Goal: Transaction & Acquisition: Subscribe to service/newsletter

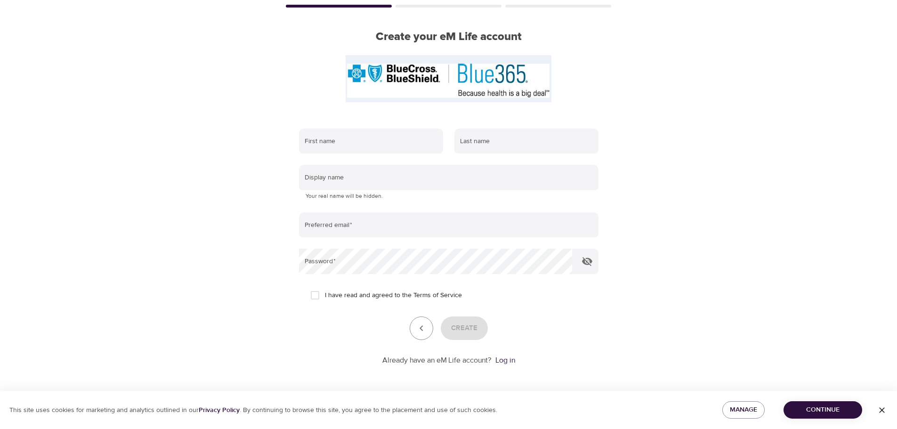
scroll to position [60, 0]
click at [402, 141] on input "text" at bounding box center [371, 140] width 144 height 25
type input "[PERSON_NAME]"
click at [532, 134] on input "text" at bounding box center [526, 140] width 144 height 25
type input "[PERSON_NAME]"
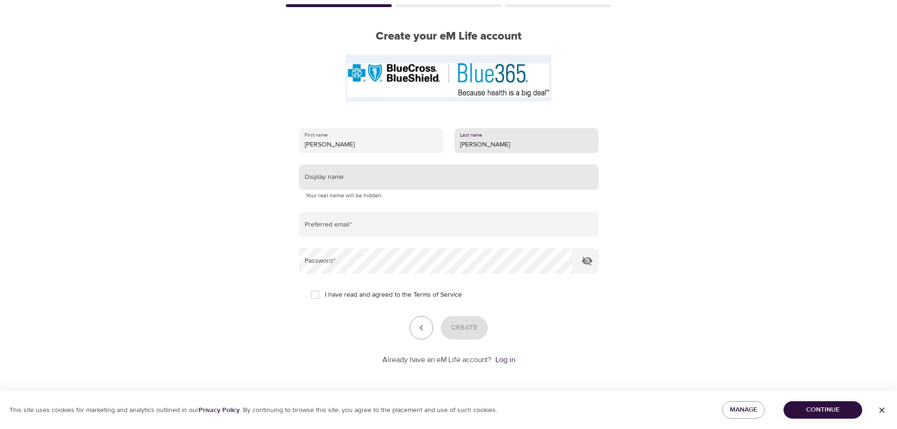
click at [501, 177] on input "text" at bounding box center [448, 176] width 299 height 25
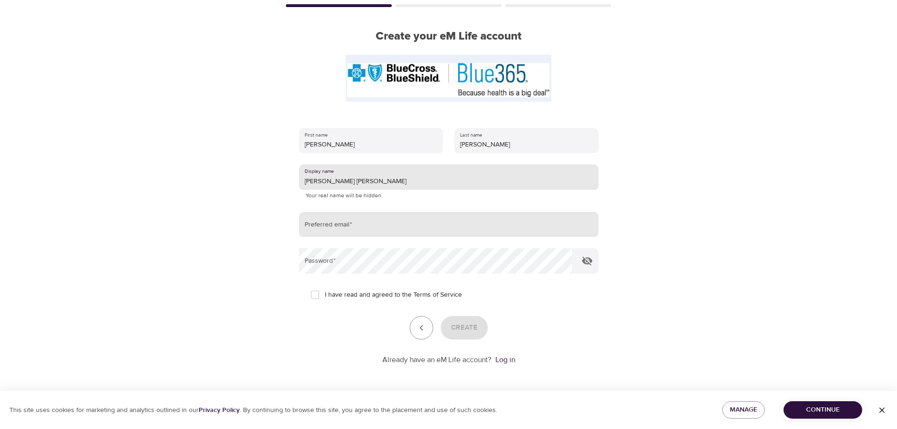
type input "[PERSON_NAME] [PERSON_NAME]"
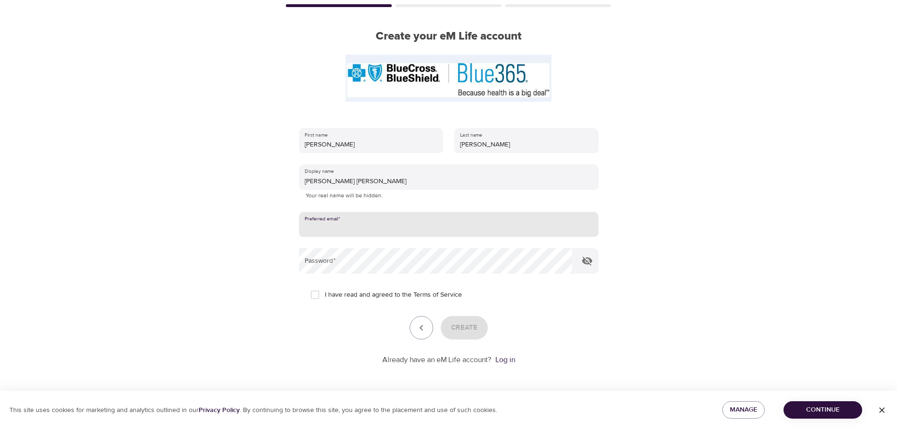
click at [438, 234] on input "email" at bounding box center [448, 224] width 299 height 25
type input "[EMAIL_ADDRESS][DOMAIN_NAME]"
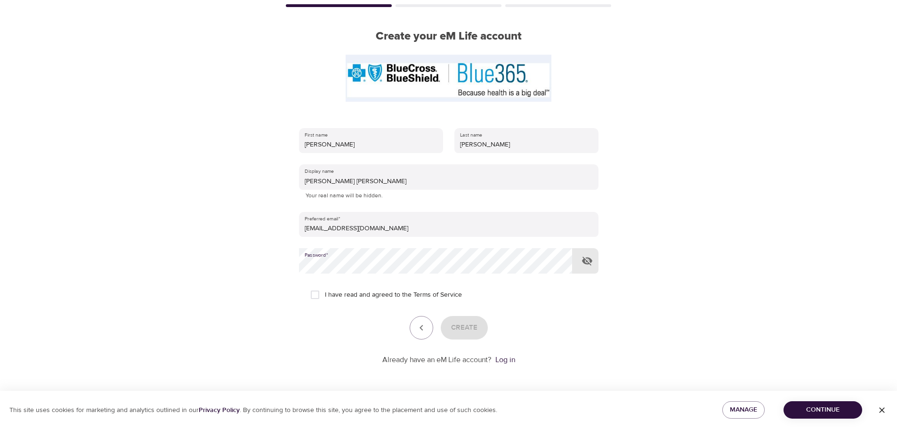
click at [311, 292] on input "I have read and agreed to the Terms of Service" at bounding box center [315, 295] width 20 height 20
checkbox input "true"
click at [464, 326] on span "Create" at bounding box center [464, 328] width 26 height 12
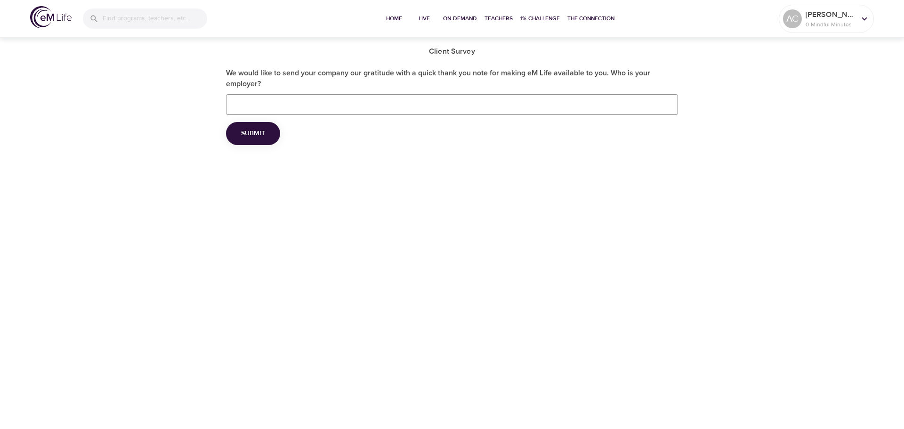
click at [488, 110] on input "We would like to send your company our gratitude with a quick thank you note fo…" at bounding box center [452, 104] width 452 height 21
click at [248, 105] on input "state university at [GEOGRAPHIC_DATA]" at bounding box center [452, 104] width 452 height 21
click at [284, 103] on input "state university at [GEOGRAPHIC_DATA]" at bounding box center [452, 104] width 452 height 21
click at [277, 105] on input "state university at [GEOGRAPHIC_DATA]" at bounding box center [452, 104] width 452 height 21
type input "[GEOGRAPHIC_DATA][US_STATE] at [GEOGRAPHIC_DATA]"
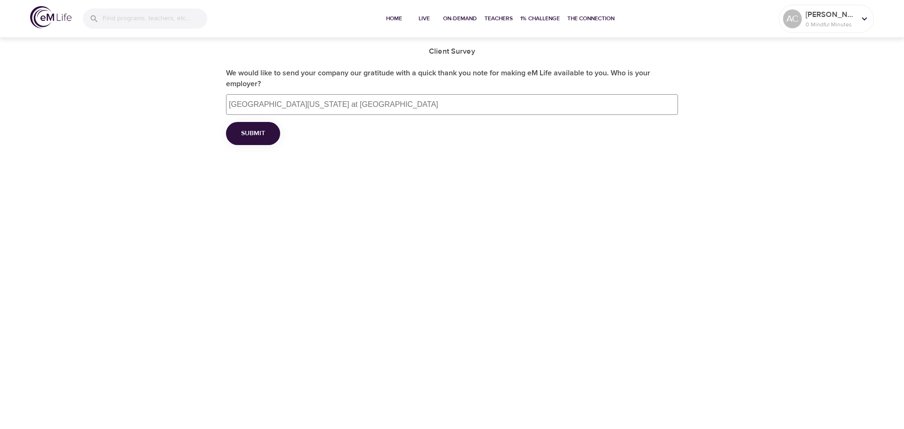
click at [271, 138] on button "Submit" at bounding box center [253, 133] width 54 height 23
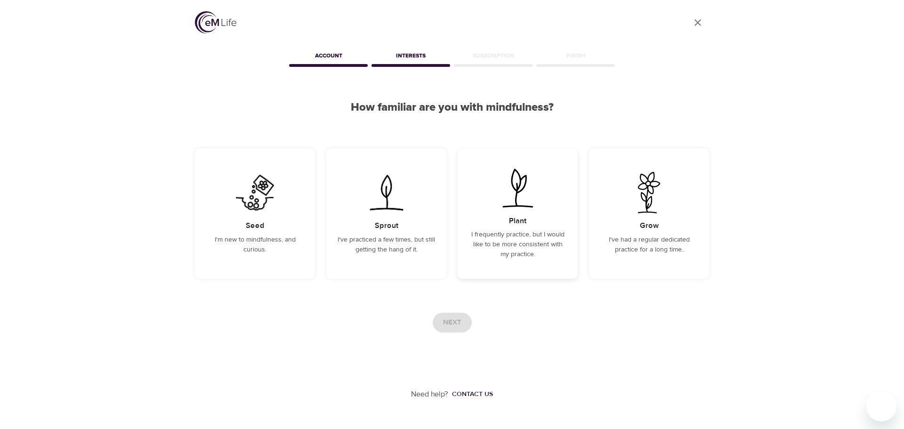
click at [473, 270] on div "Plant I frequently practice, but I would like to be more consistent with my pra…" at bounding box center [518, 213] width 120 height 130
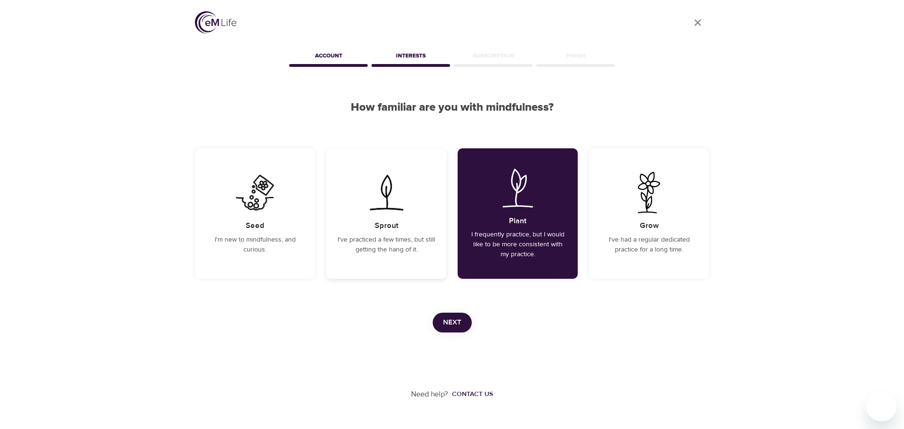
click at [409, 267] on div "Sprout I've practiced a few times, but still getting the hang of it." at bounding box center [386, 213] width 120 height 130
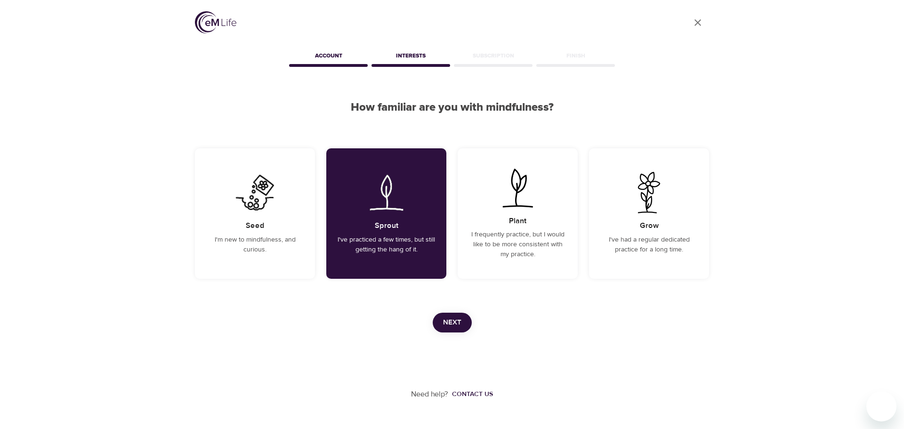
click at [463, 325] on button "Next" at bounding box center [452, 323] width 39 height 20
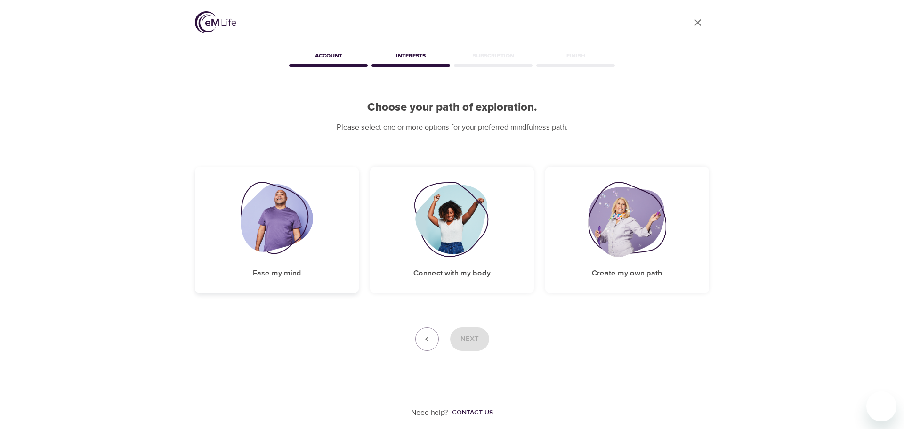
click at [327, 268] on div "Ease my mind" at bounding box center [277, 230] width 164 height 127
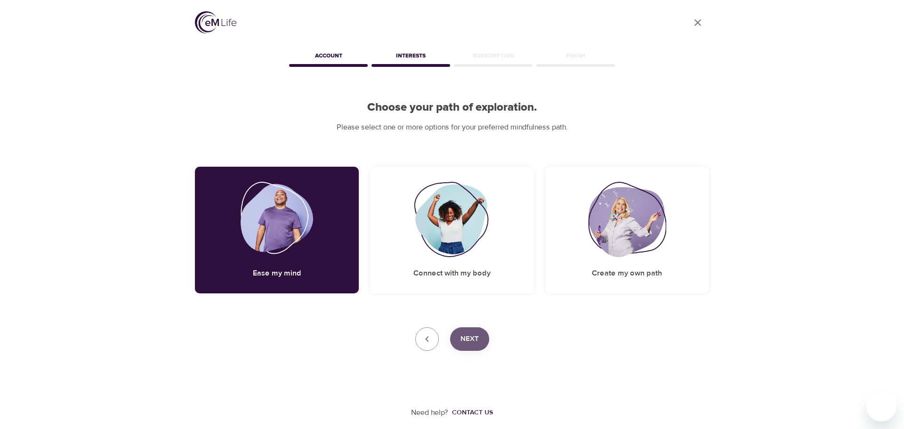
click at [469, 330] on button "Next" at bounding box center [469, 339] width 39 height 24
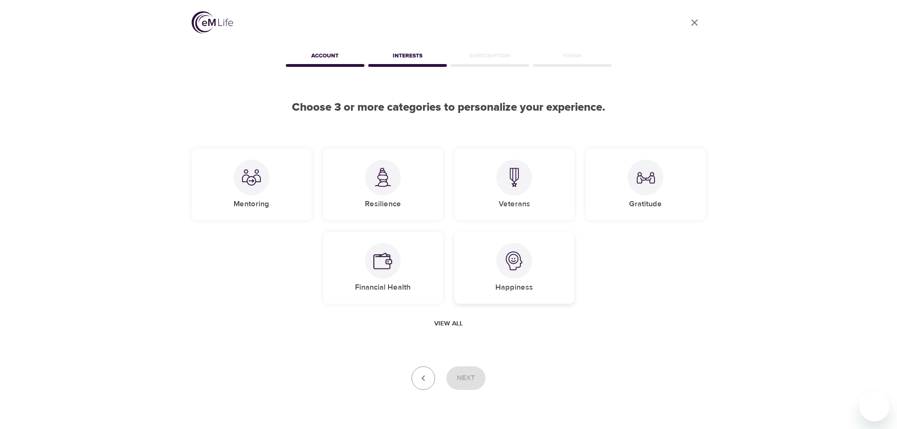
click at [490, 298] on div "Happiness" at bounding box center [514, 268] width 120 height 72
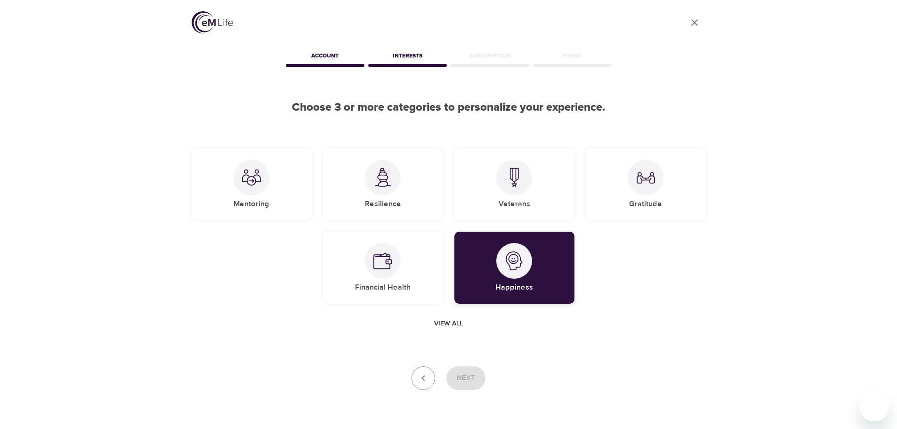
scroll to position [28, 0]
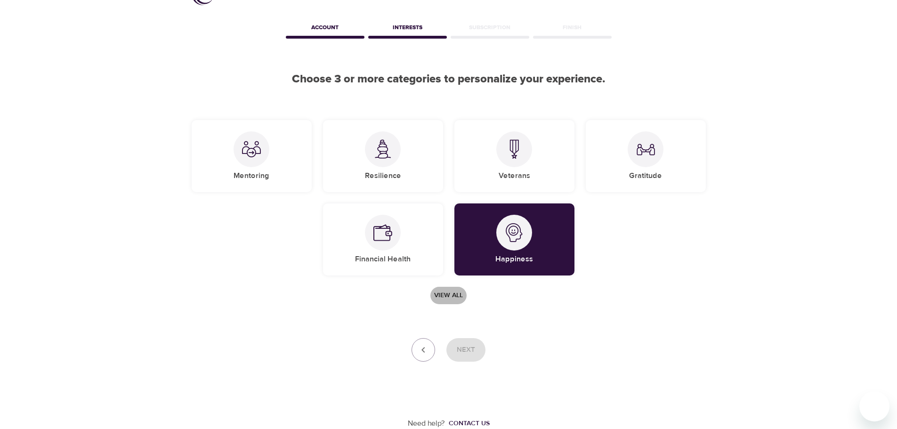
click at [440, 292] on span "View all" at bounding box center [448, 296] width 29 height 12
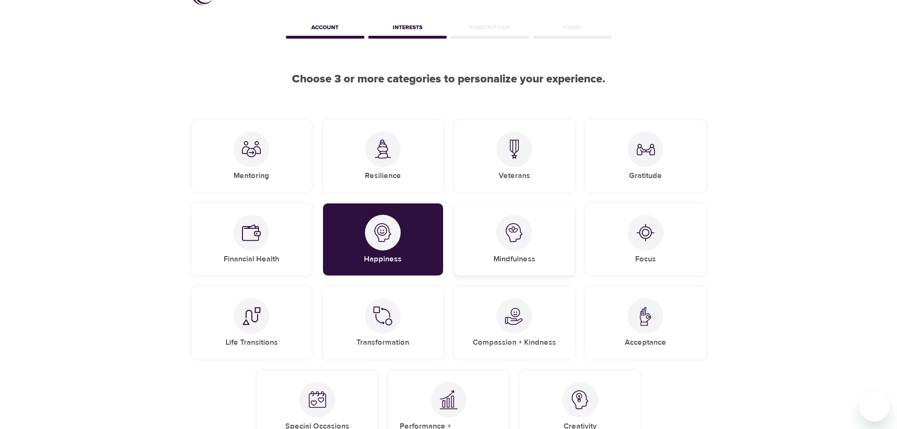
click at [471, 248] on div "Mindfulness" at bounding box center [514, 239] width 120 height 72
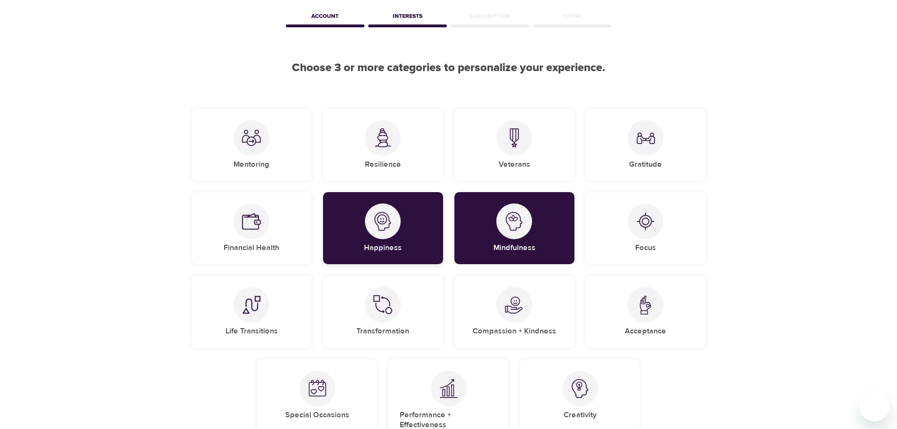
scroll to position [94, 0]
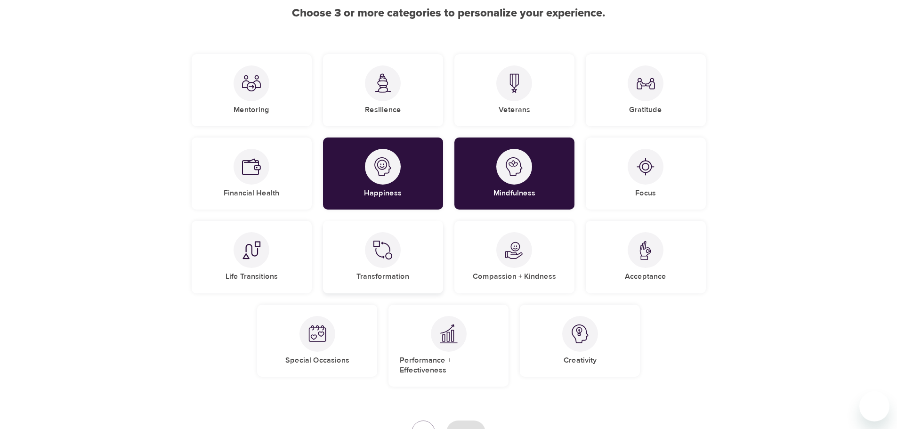
click at [410, 262] on div "Transformation" at bounding box center [383, 257] width 120 height 72
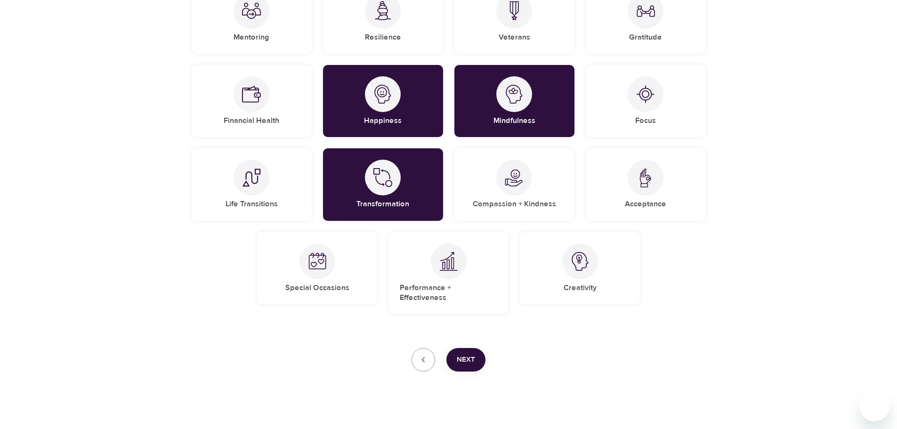
click at [475, 354] on span "Next" at bounding box center [466, 360] width 18 height 12
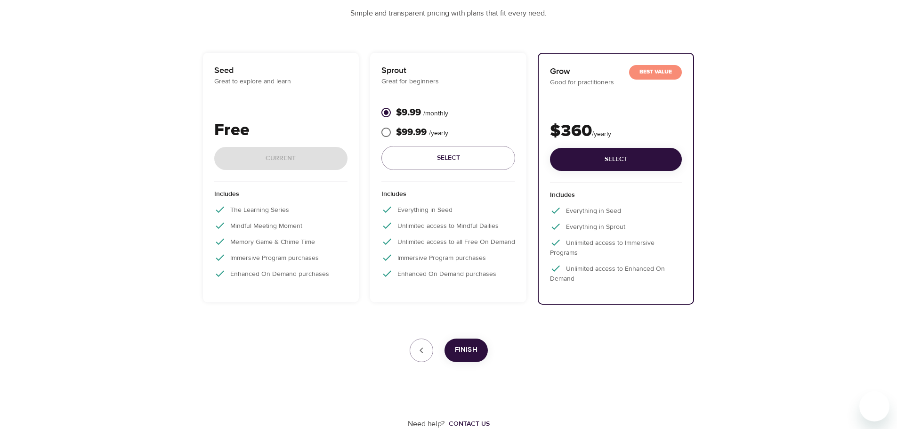
scroll to position [114, 0]
click at [481, 155] on span "Select" at bounding box center [448, 158] width 119 height 12
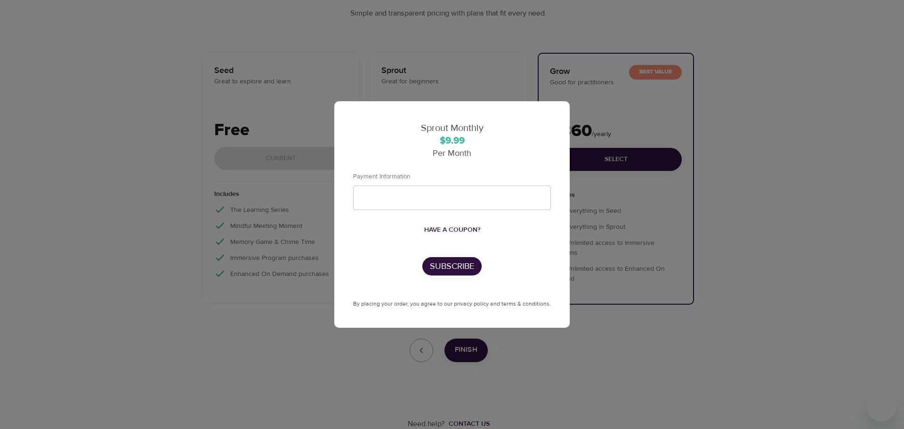
click at [450, 232] on span "Have a coupon?" at bounding box center [452, 230] width 56 height 12
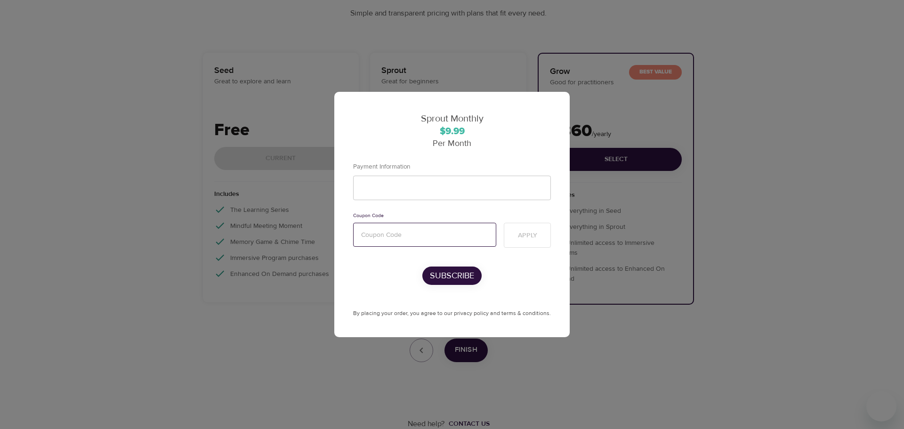
click at [430, 235] on input "text" at bounding box center [424, 235] width 143 height 24
paste input "mentalhealth"
type input "mentalhealth"
click at [532, 236] on span "Apply" at bounding box center [527, 236] width 19 height 12
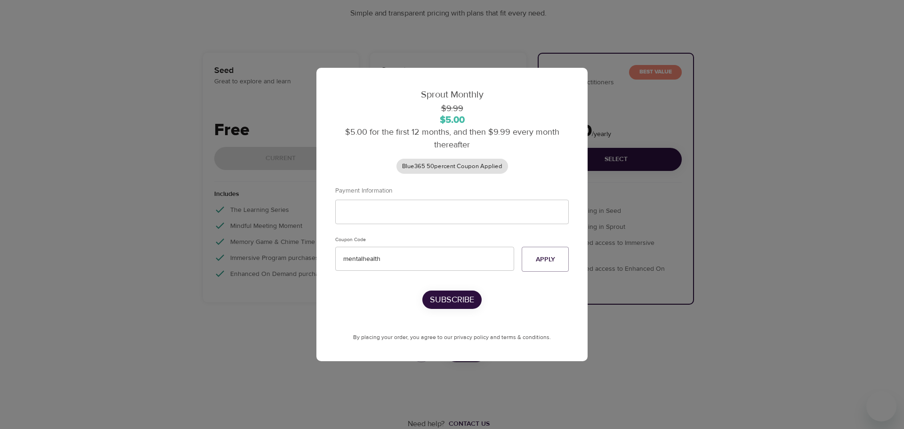
click at [449, 295] on p "Subscribe" at bounding box center [452, 299] width 44 height 13
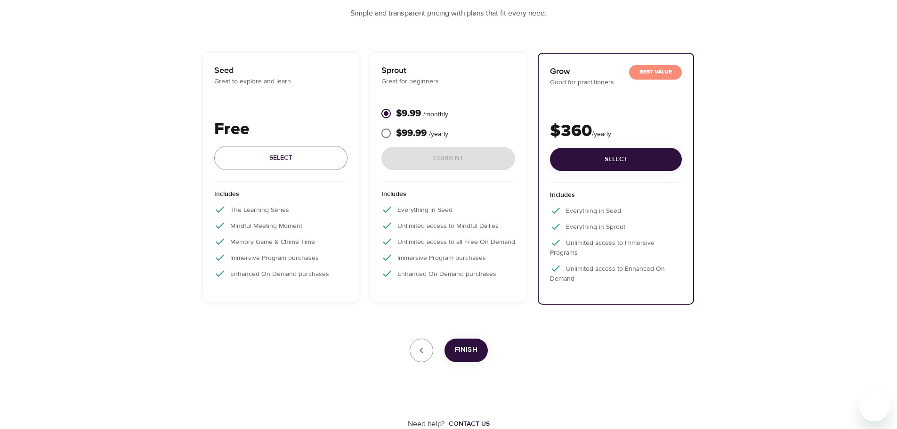
click at [452, 347] on button "Finish" at bounding box center [465, 350] width 43 height 24
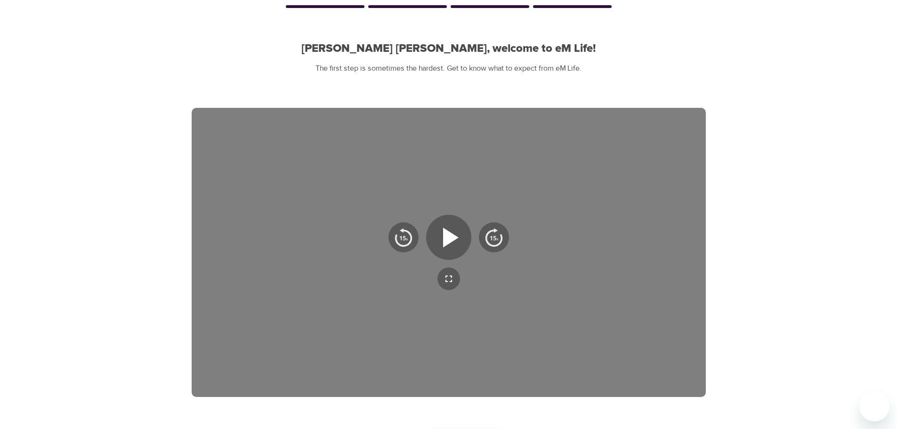
scroll to position [152, 0]
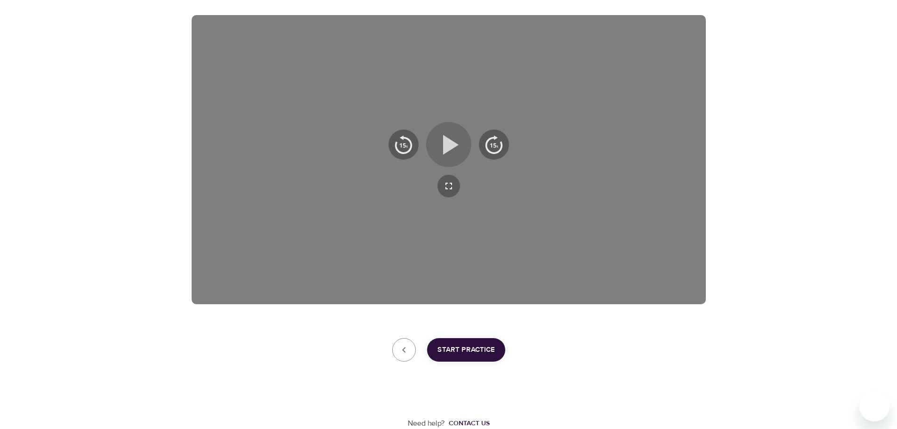
click at [454, 155] on icon "button" at bounding box center [449, 145] width 34 height 34
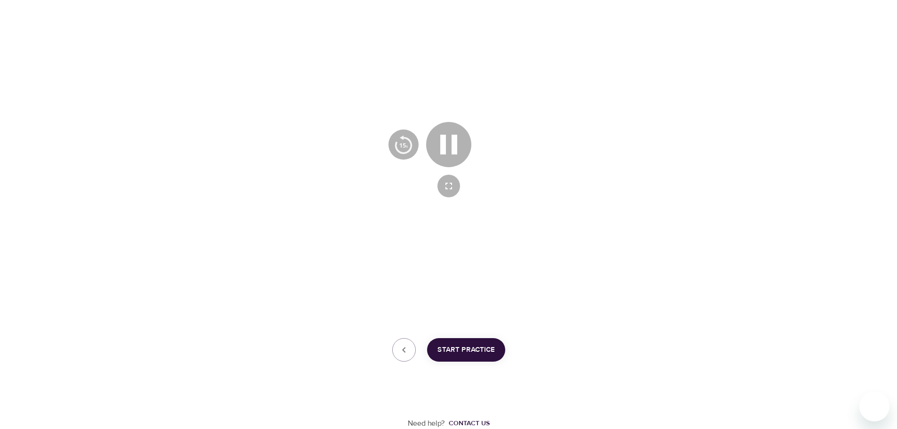
click at [496, 150] on img "button" at bounding box center [493, 144] width 19 height 19
click at [447, 140] on icon "button" at bounding box center [449, 145] width 34 height 34
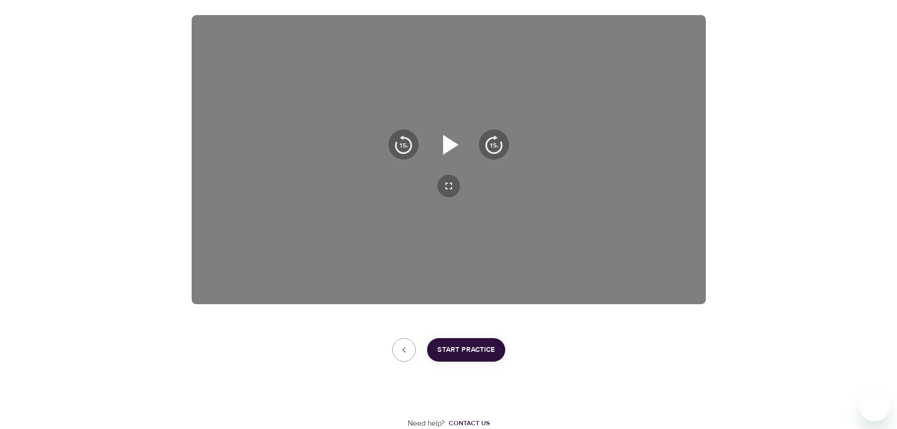
click at [450, 149] on icon "button" at bounding box center [451, 145] width 16 height 20
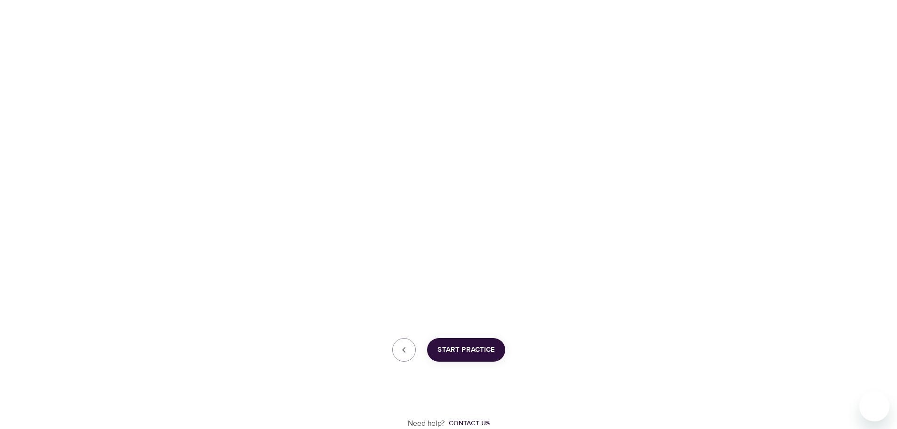
click at [480, 342] on button "Start Practice" at bounding box center [466, 350] width 78 height 24
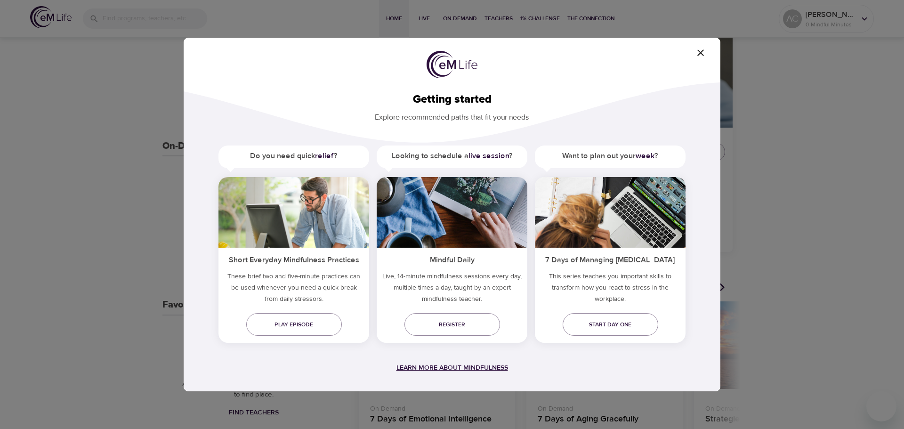
click at [428, 366] on span "Learn more about mindfulness" at bounding box center [452, 367] width 112 height 8
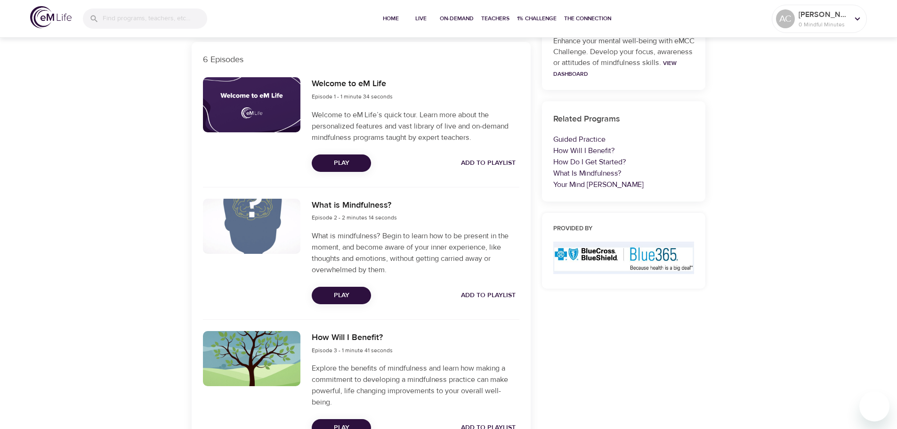
scroll to position [235, 0]
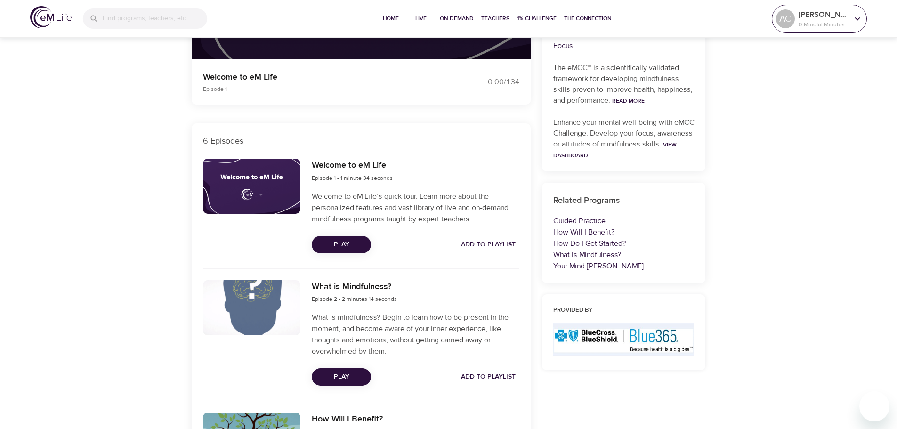
click at [853, 5] on div "AC alicia lucy 0 Mindful Minutes" at bounding box center [819, 19] width 95 height 28
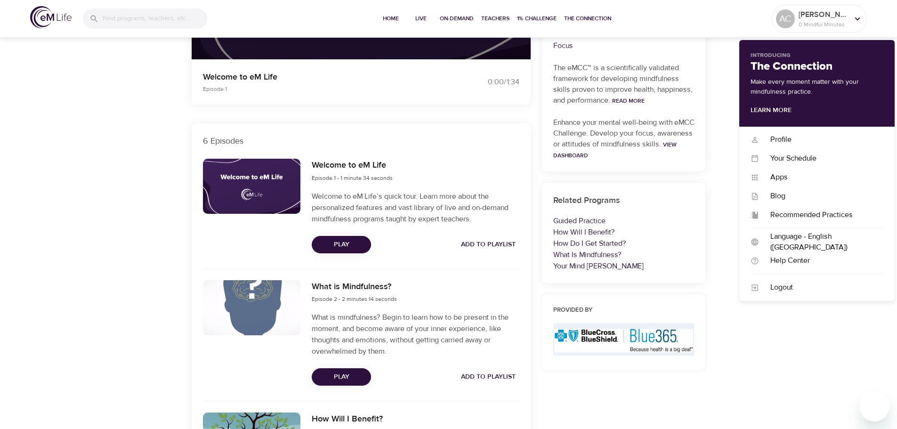
click at [773, 368] on div "On-Demand Programs The Learning Series The Learning Series On-Demand Program 6 …" at bounding box center [448, 375] width 897 height 1151
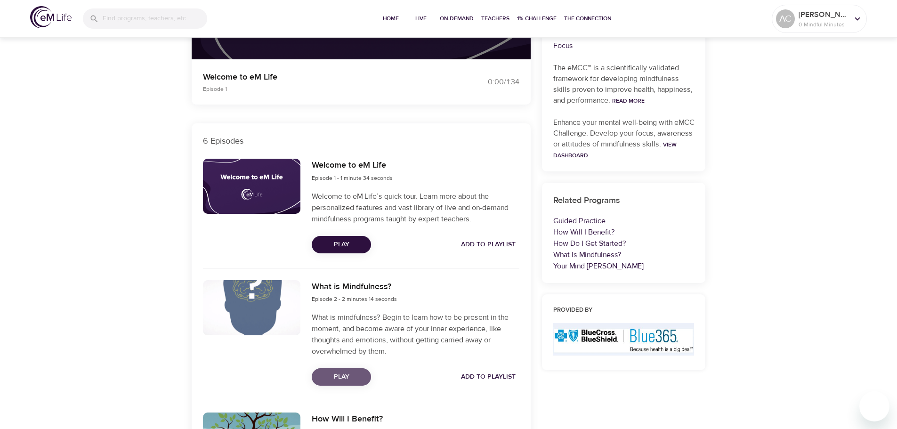
click at [355, 375] on span "Play" at bounding box center [341, 377] width 44 height 12
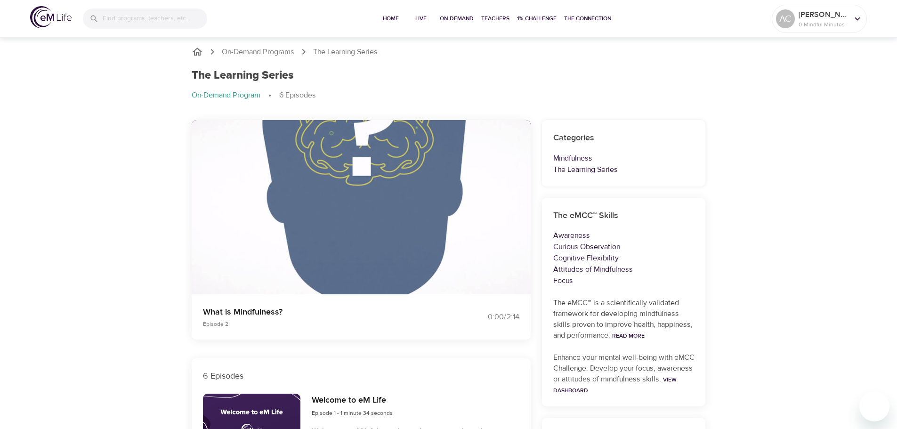
scroll to position [0, 0]
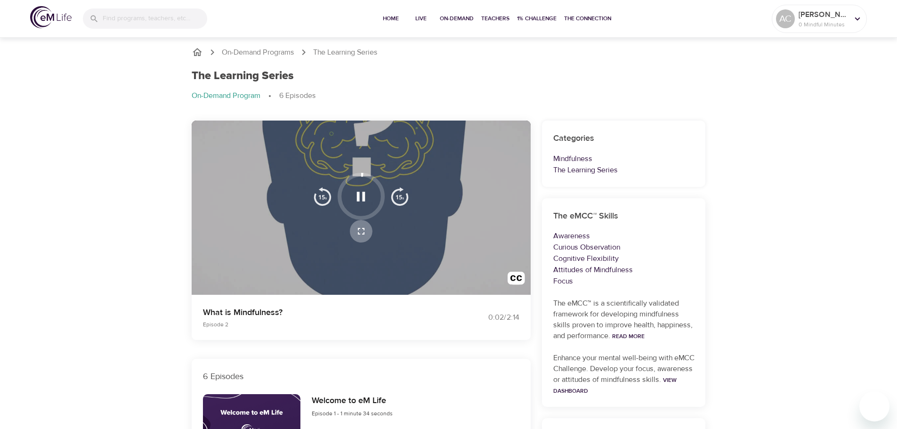
click at [360, 227] on icon "button" at bounding box center [360, 231] width 11 height 11
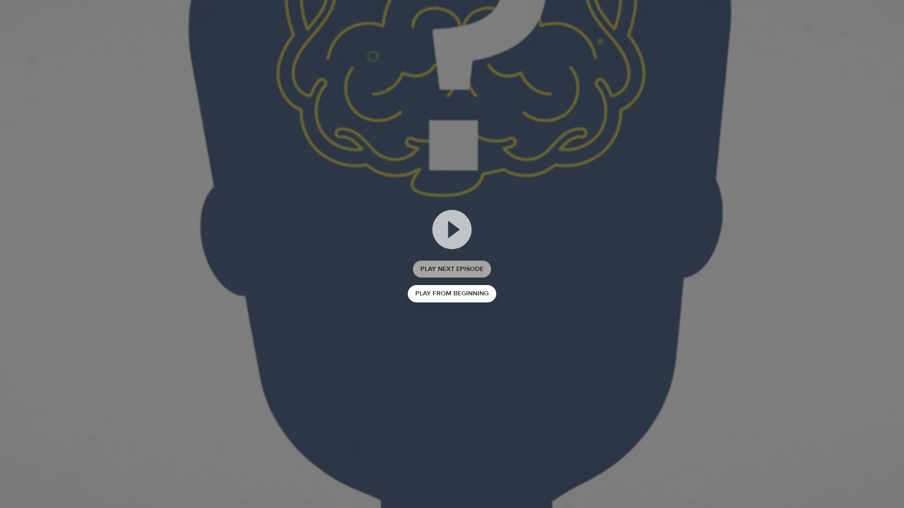
click at [485, 270] on button "Play Next Episode" at bounding box center [452, 269] width 78 height 17
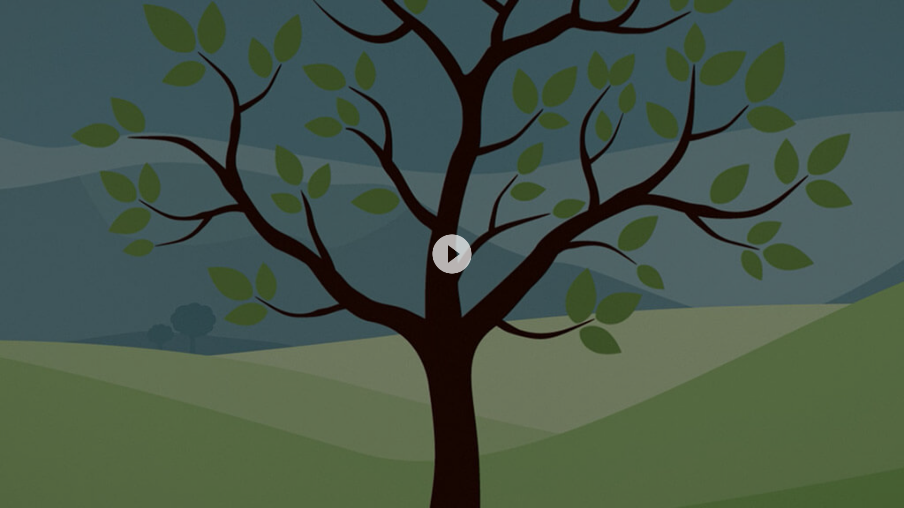
click at [606, 330] on div at bounding box center [452, 254] width 904 height 508
click at [449, 253] on icon at bounding box center [451, 254] width 47 height 47
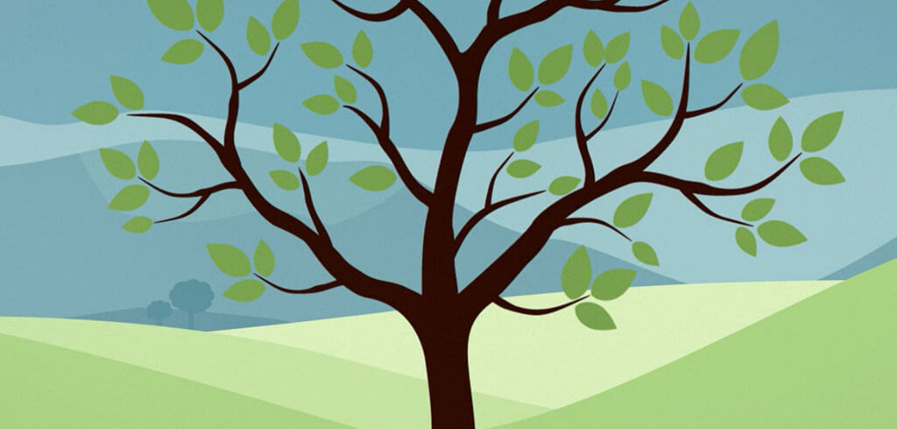
scroll to position [518, 0]
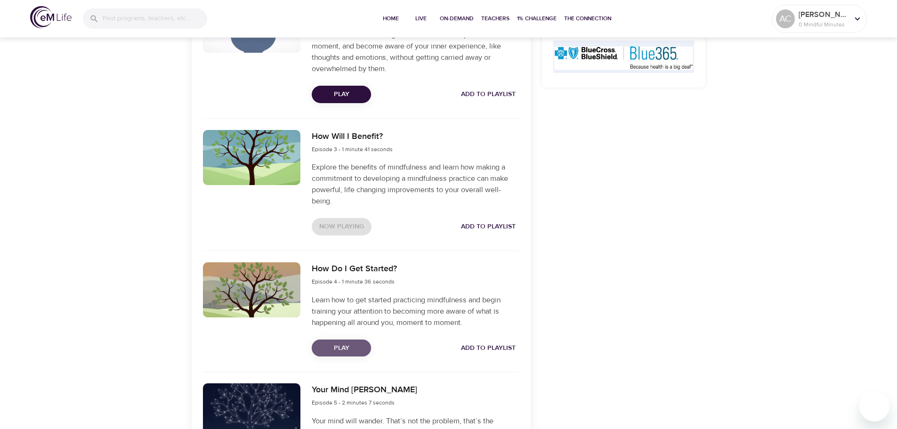
click at [347, 344] on span "Play" at bounding box center [341, 348] width 44 height 12
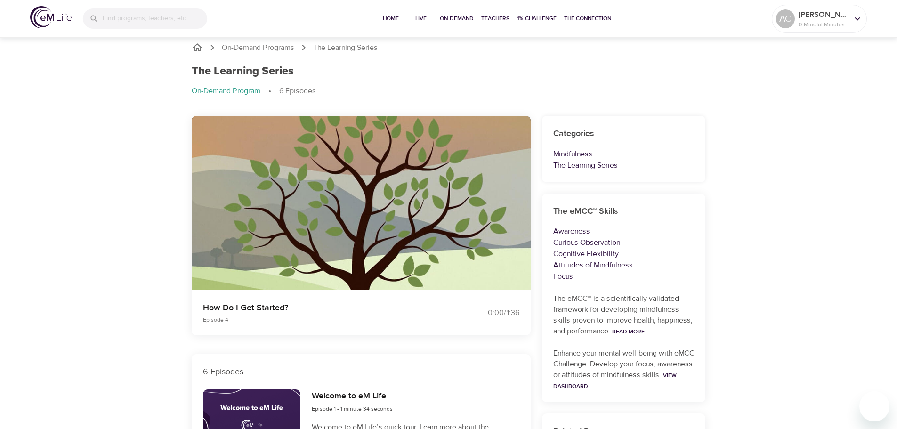
scroll to position [0, 0]
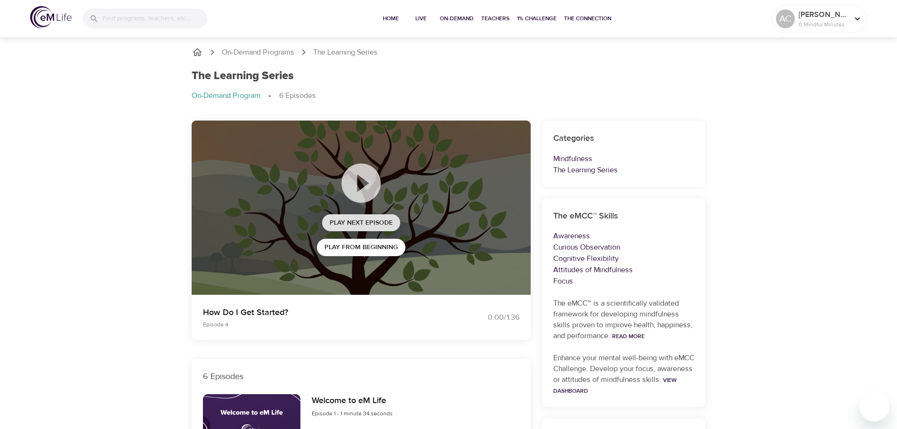
click at [378, 222] on span "Play Next Episode" at bounding box center [361, 223] width 63 height 12
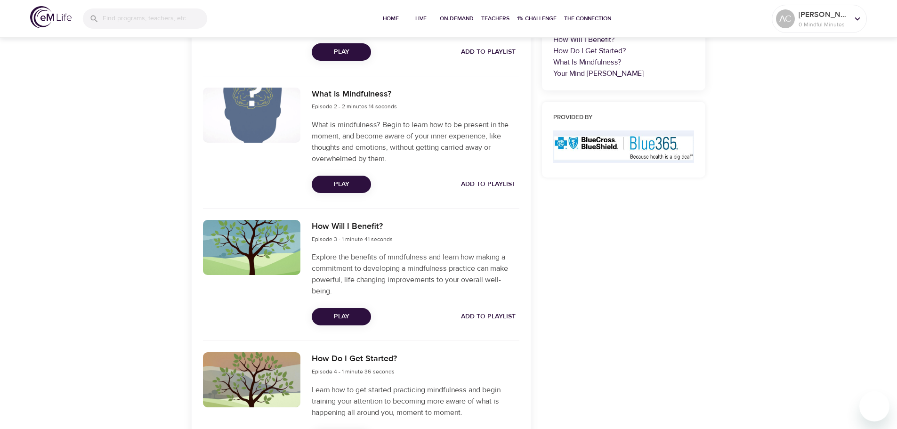
scroll to position [757, 0]
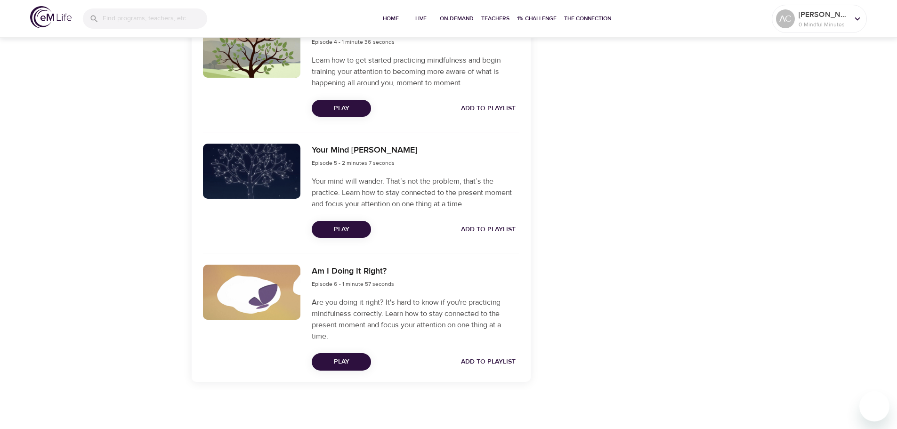
click at [346, 352] on div "Am I Doing It Right? Episode 6 - 1 minute 57 seconds Are you doing it right? It…" at bounding box center [415, 317] width 218 height 117
click at [341, 371] on div "Am I Doing It Right? Episode 6 - 1 minute 57 seconds Are you doing it right? It…" at bounding box center [415, 317] width 218 height 117
click at [342, 365] on span "Play" at bounding box center [341, 362] width 44 height 12
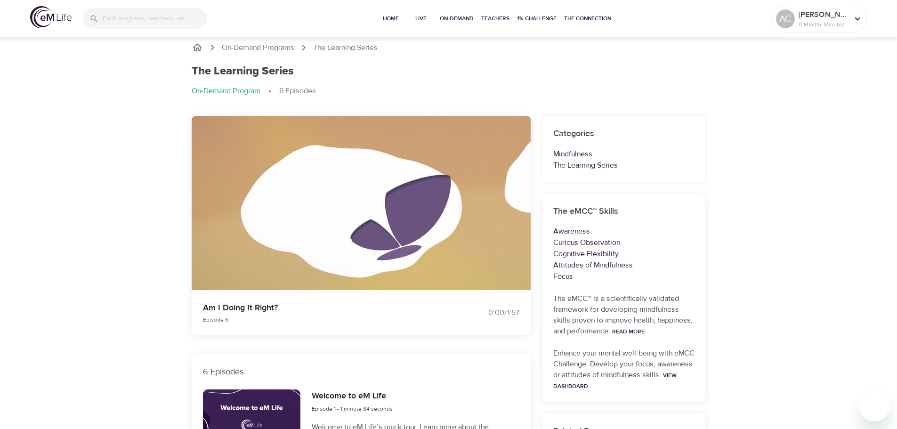
scroll to position [0, 0]
